Goal: Transaction & Acquisition: Purchase product/service

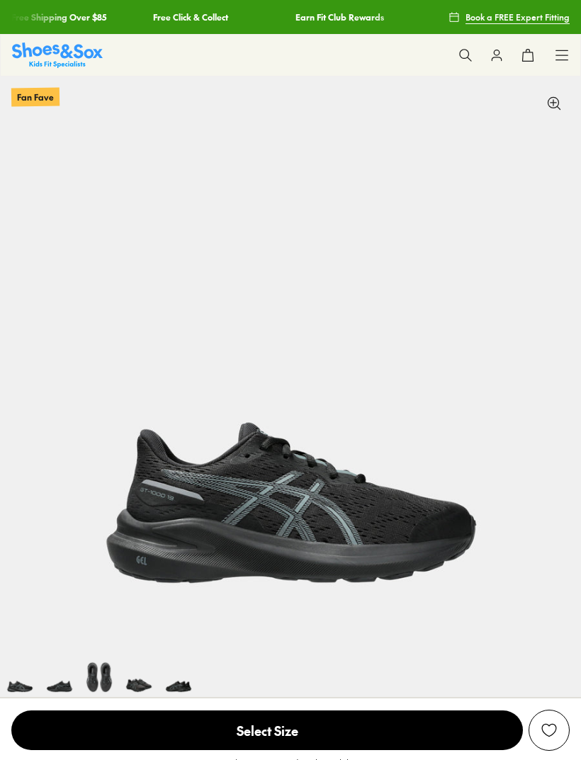
select select "*"
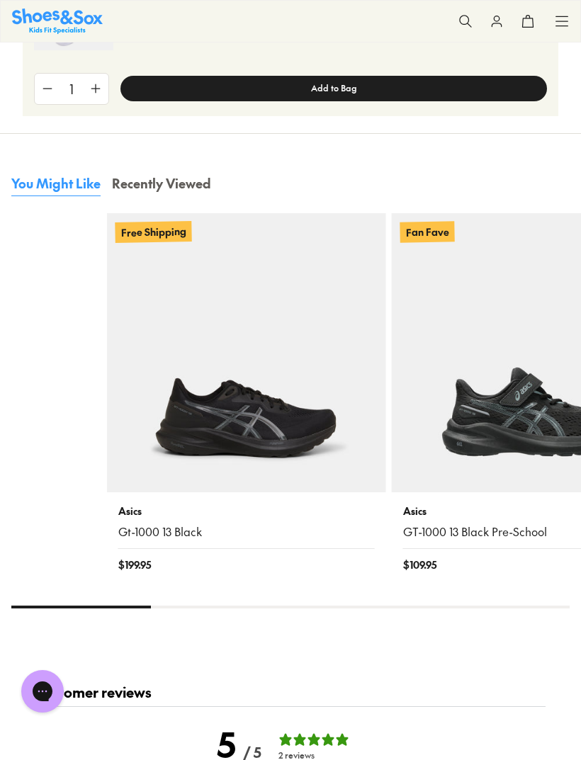
scroll to position [1908, 0]
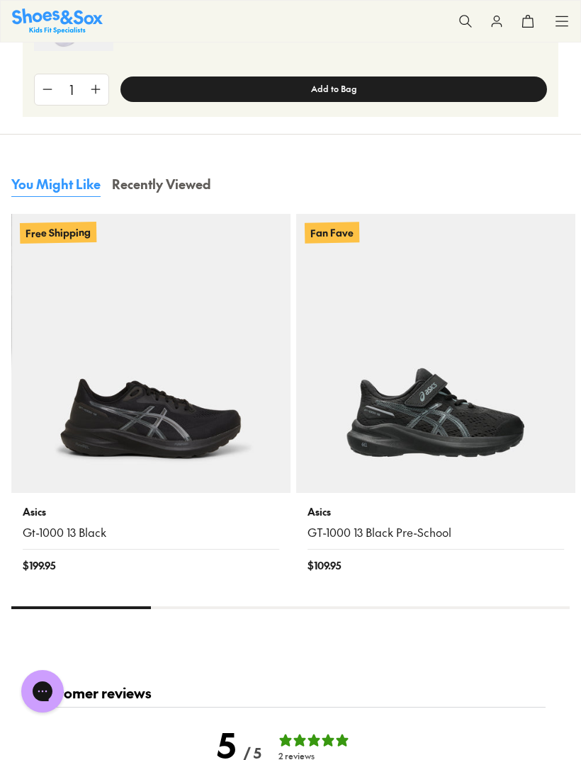
click at [183, 396] on img at bounding box center [150, 353] width 279 height 279
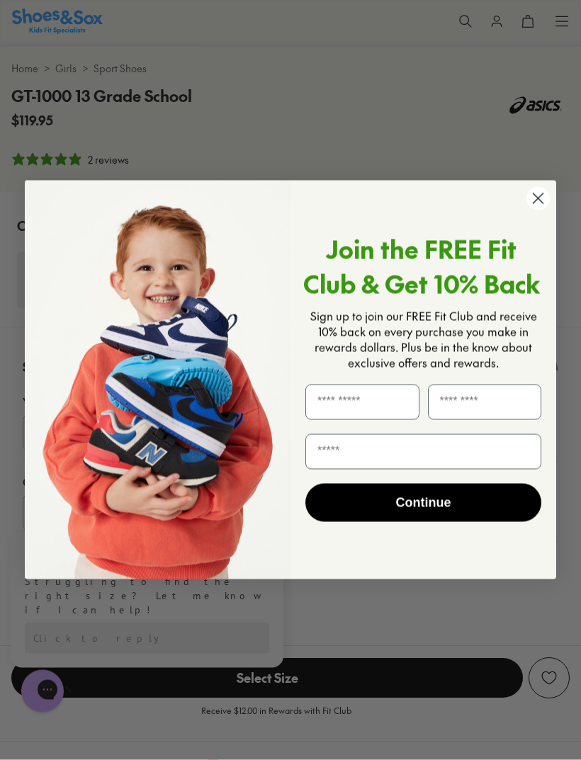
scroll to position [659, 0]
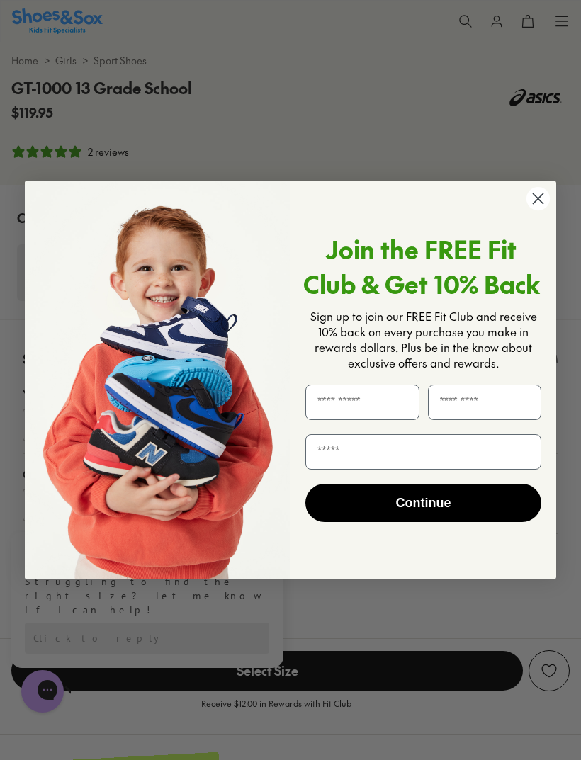
click at [534, 210] on circle "Close dialog" at bounding box center [537, 198] width 23 height 23
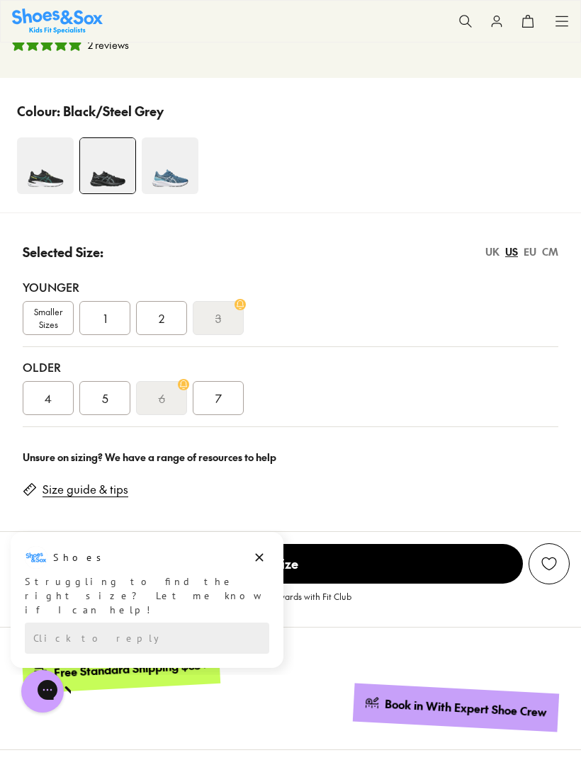
scroll to position [770, 0]
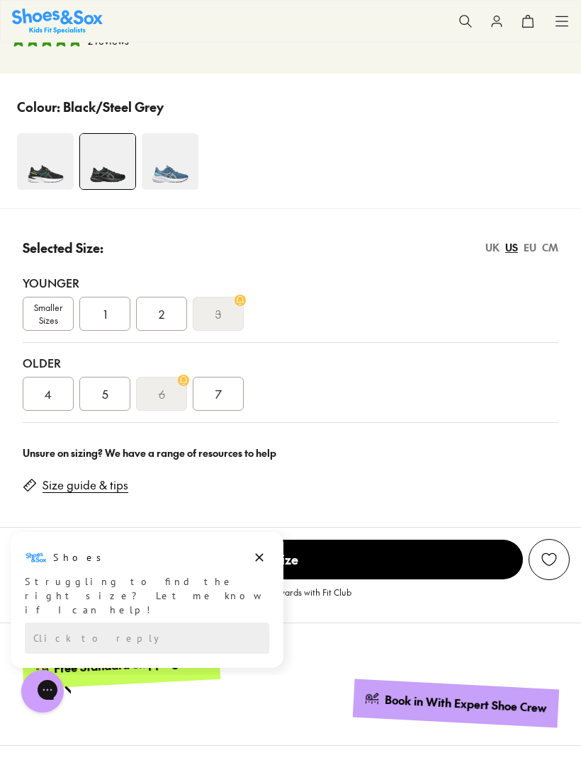
click at [165, 395] on div "6" at bounding box center [161, 394] width 51 height 34
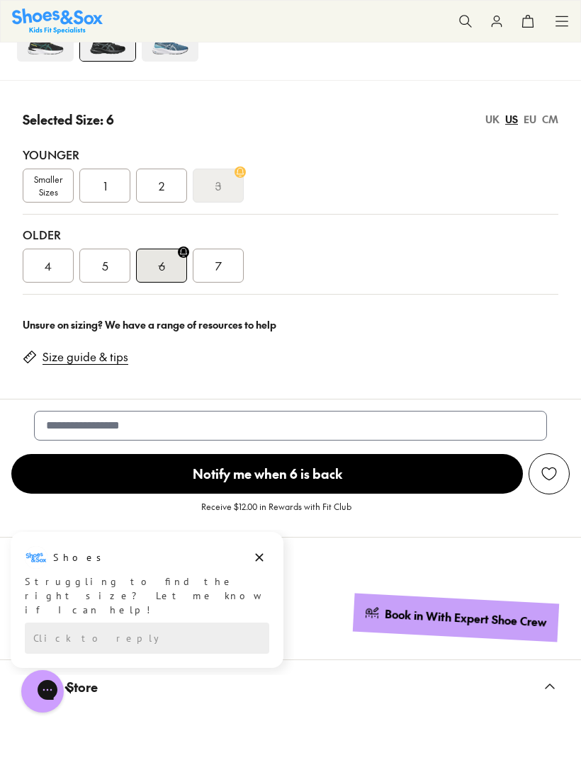
scroll to position [904, 0]
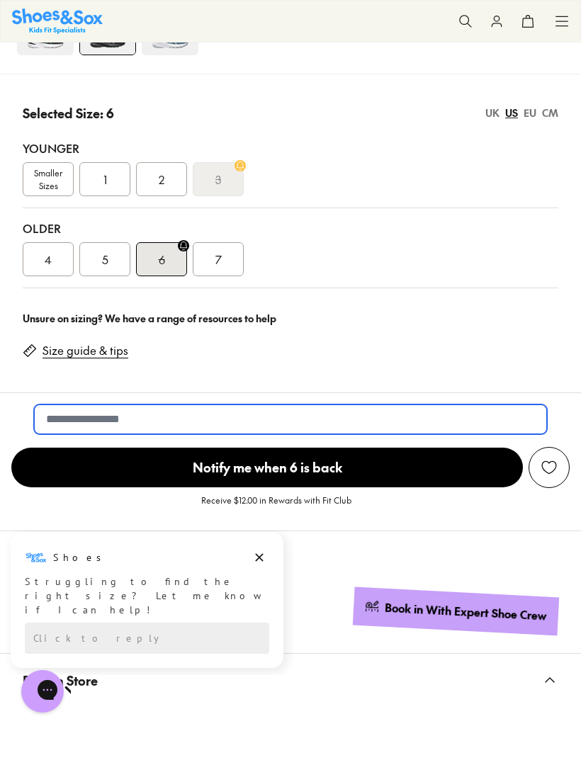
click at [279, 413] on input "email" at bounding box center [290, 419] width 513 height 30
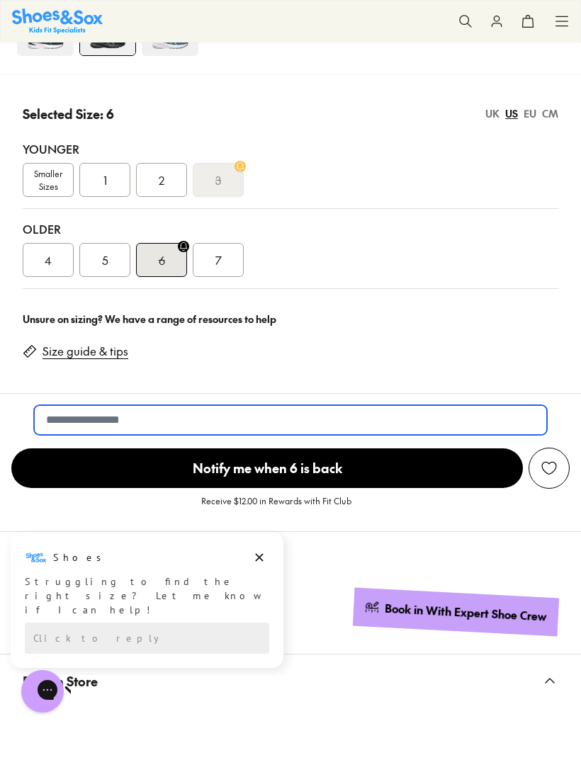
type input "**********"
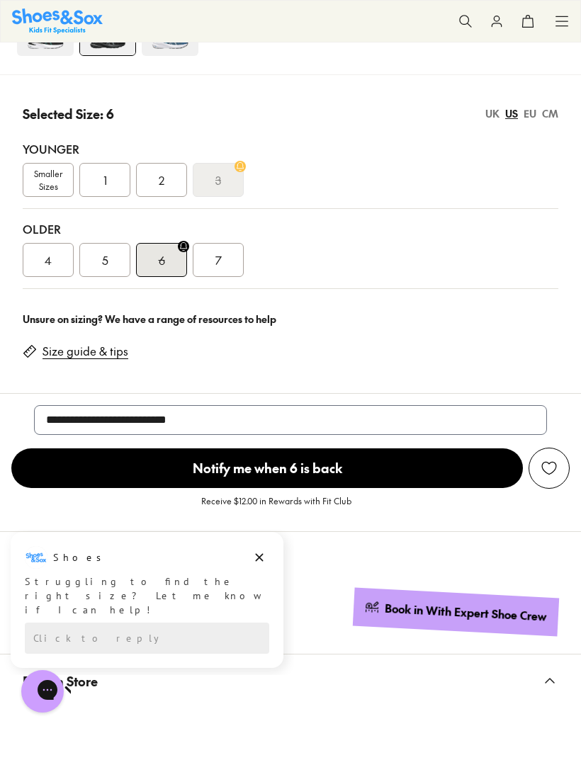
scroll to position [904, 0]
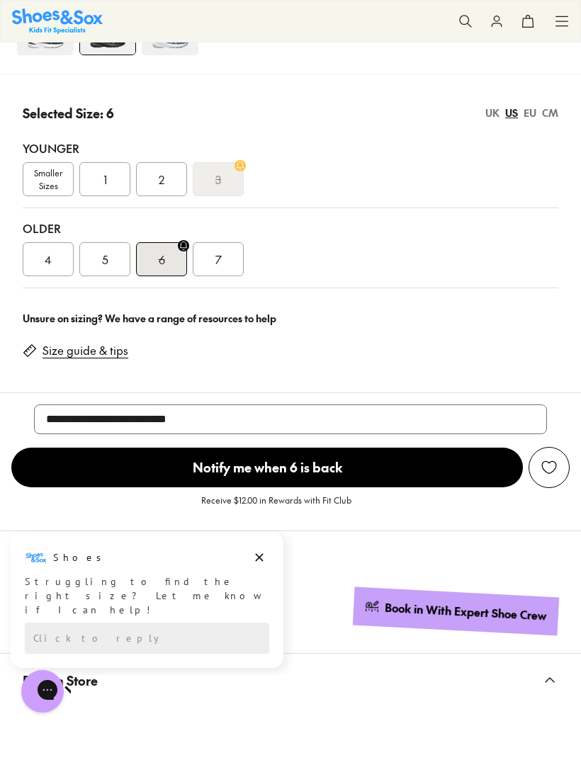
click at [419, 478] on span "Notify me when 6 is back" at bounding box center [266, 468] width 511 height 40
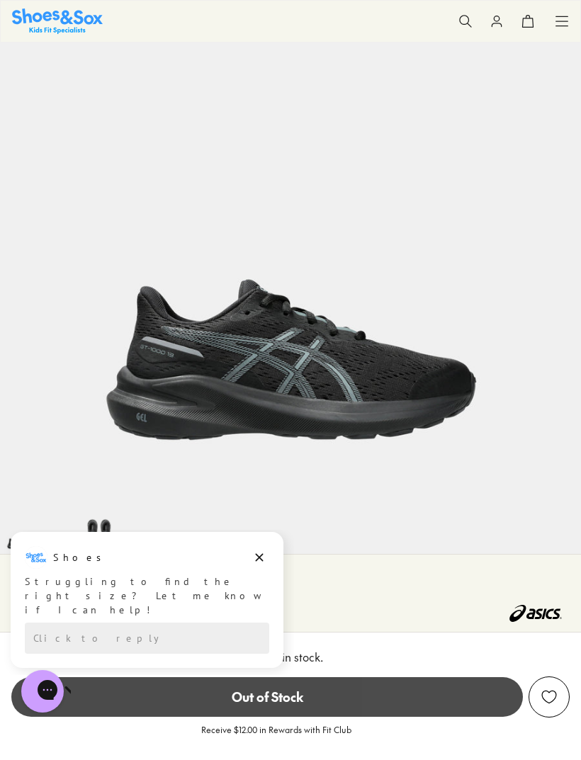
scroll to position [0, 0]
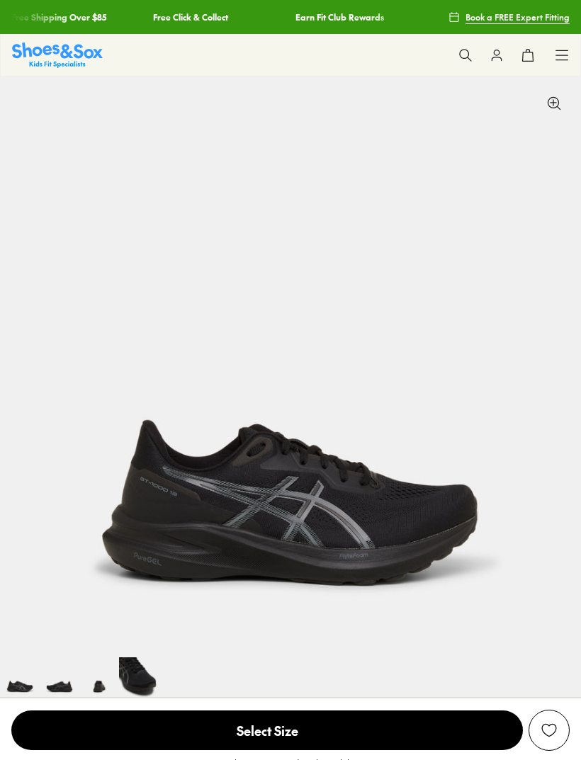
select select "*"
